Goal: Information Seeking & Learning: Learn about a topic

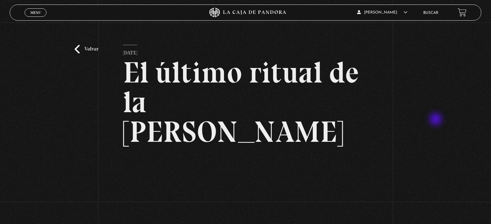
scroll to position [17, 0]
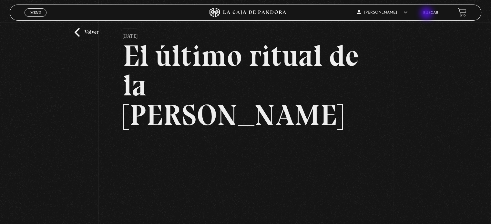
click at [427, 14] on div "Zuly Gonzalez En vivos Pandora Centinelas Mi cuenta Salir Buscar" at bounding box center [392, 12] width 147 height 15
click at [436, 12] on link "Buscar" at bounding box center [430, 13] width 15 height 4
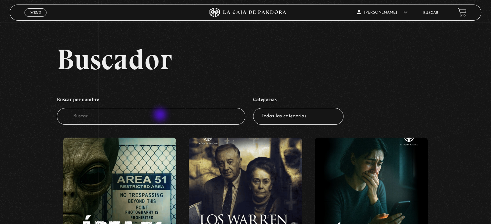
click at [155, 120] on input "Buscador" at bounding box center [151, 116] width 188 height 17
type input "isrrael reloj"
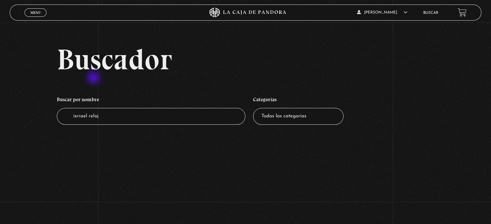
click at [94, 78] on div "Buscador Buscar por nombre Buscador isrrael reloj Categorías Todas las categorí…" at bounding box center [245, 91] width 491 height 93
click at [36, 14] on span "Menu" at bounding box center [35, 13] width 11 height 4
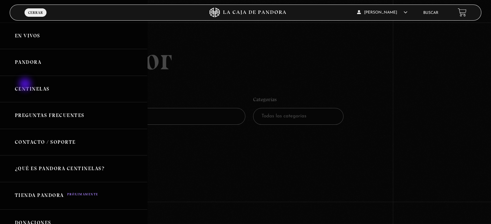
click at [26, 85] on link "Centinelas" at bounding box center [73, 89] width 147 height 27
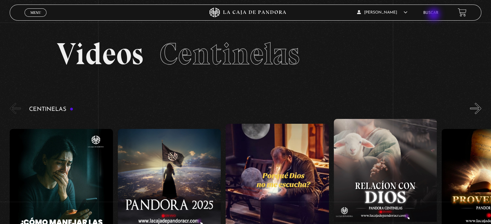
click at [434, 15] on li "Buscar" at bounding box center [430, 13] width 15 height 10
click at [430, 10] on li "Buscar" at bounding box center [430, 13] width 15 height 10
click at [436, 12] on link "Buscar" at bounding box center [430, 13] width 15 height 4
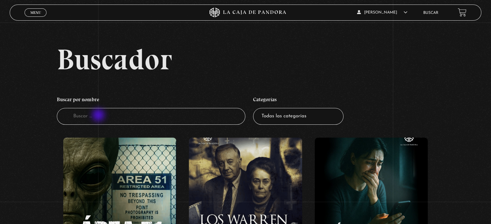
click at [99, 116] on input "Buscador" at bounding box center [151, 116] width 188 height 17
type input "reloj"
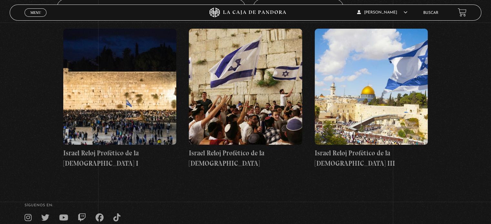
scroll to position [110, 0]
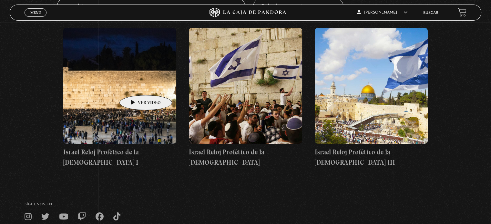
click at [136, 86] on figure at bounding box center [119, 86] width 113 height 116
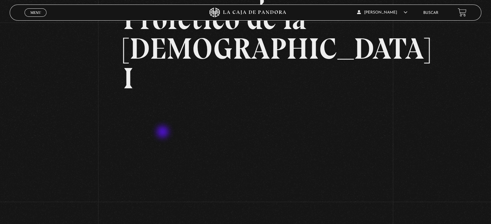
scroll to position [88, 0]
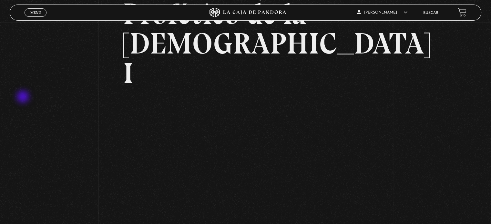
click at [24, 97] on div "Volver [DATE] Israel Reloj Profético de la [DEMOGRAPHIC_DATA] I WhatsApp Twitte…" at bounding box center [245, 99] width 491 height 331
click at [408, 124] on div "Volver [DATE] Israel Reloj Profético de la [DEMOGRAPHIC_DATA] I WhatsApp Twitte…" at bounding box center [245, 99] width 491 height 331
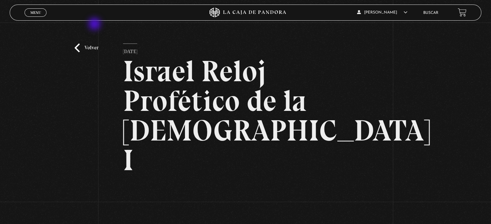
scroll to position [0, 0]
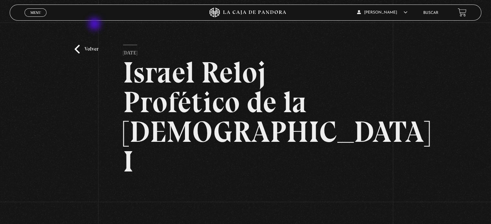
click at [81, 47] on link "Volver" at bounding box center [87, 49] width 24 height 9
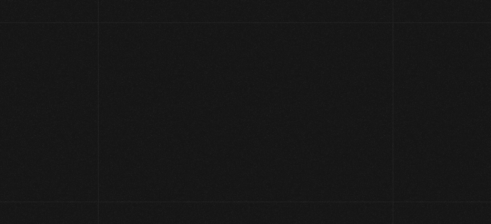
scroll to position [110, 0]
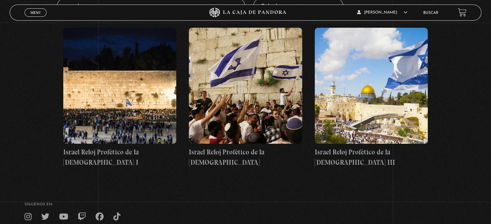
click at [247, 69] on figure at bounding box center [245, 86] width 113 height 116
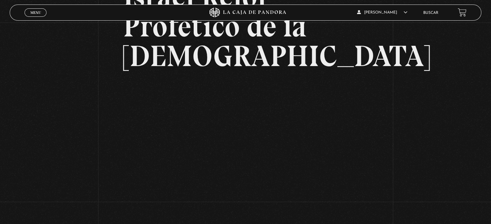
scroll to position [91, 0]
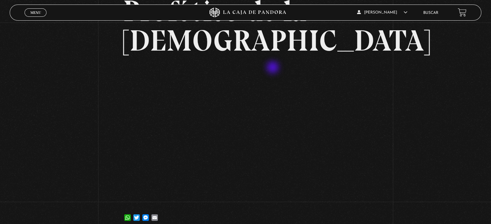
click at [77, 139] on div "Volver [DATE] Israel Reloj Profético de la [DEMOGRAPHIC_DATA] WhatsApp Twitter …" at bounding box center [245, 81] width 491 height 301
click at [304, 32] on h2 "Israel Reloj Profético de la [DEMOGRAPHIC_DATA]" at bounding box center [245, 10] width 245 height 89
click at [81, 97] on div "Volver [DATE] Israel Reloj Profético de la [DEMOGRAPHIC_DATA] WhatsApp Twitter …" at bounding box center [245, 81] width 491 height 301
click at [267, 23] on h2 "Israel Reloj Profético de la [DEMOGRAPHIC_DATA]" at bounding box center [245, 10] width 245 height 89
click at [197, 43] on h2 "Israel Reloj Profético de la [DEMOGRAPHIC_DATA]" at bounding box center [245, 10] width 245 height 89
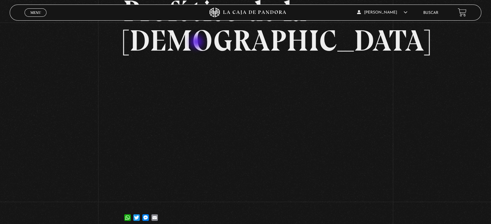
click at [197, 43] on h2 "Israel Reloj Profético de la [DEMOGRAPHIC_DATA]" at bounding box center [245, 10] width 245 height 89
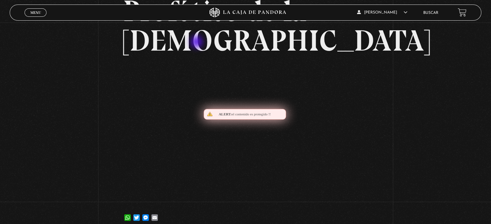
click at [197, 43] on h2 "Israel Reloj Profético de la [DEMOGRAPHIC_DATA]" at bounding box center [245, 10] width 245 height 89
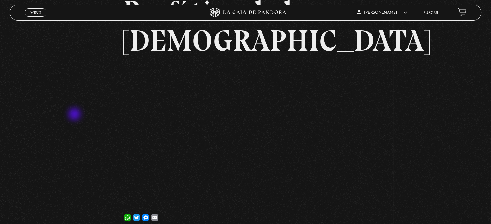
click at [75, 115] on div "Volver 6 julio, 2021 Israel Reloj Profético de la Biblia II WhatsApp Twitter Me…" at bounding box center [245, 81] width 491 height 301
click at [451, 103] on div "Volver [DATE] Israel Reloj Profético de la [DEMOGRAPHIC_DATA] WhatsApp Twitter …" at bounding box center [245, 81] width 491 height 301
click at [431, 63] on div "Volver [DATE] Israel Reloj Profético de la [DEMOGRAPHIC_DATA] WhatsApp Twitter …" at bounding box center [245, 81] width 491 height 301
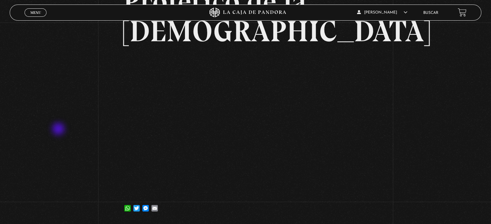
scroll to position [107, 0]
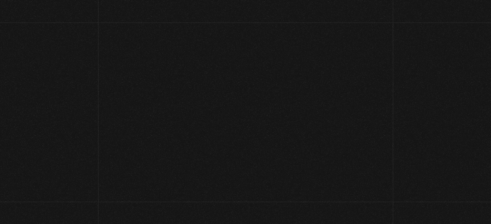
scroll to position [108, 0]
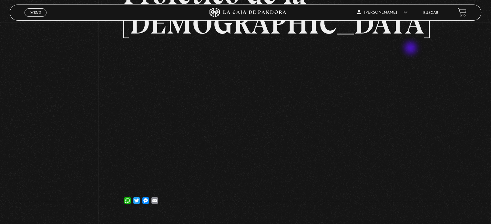
click at [411, 49] on div "Volver [DATE] Israel Reloj Profético de la [DEMOGRAPHIC_DATA] WhatsApp Twitter …" at bounding box center [245, 64] width 491 height 301
